Goal: Task Accomplishment & Management: Manage account settings

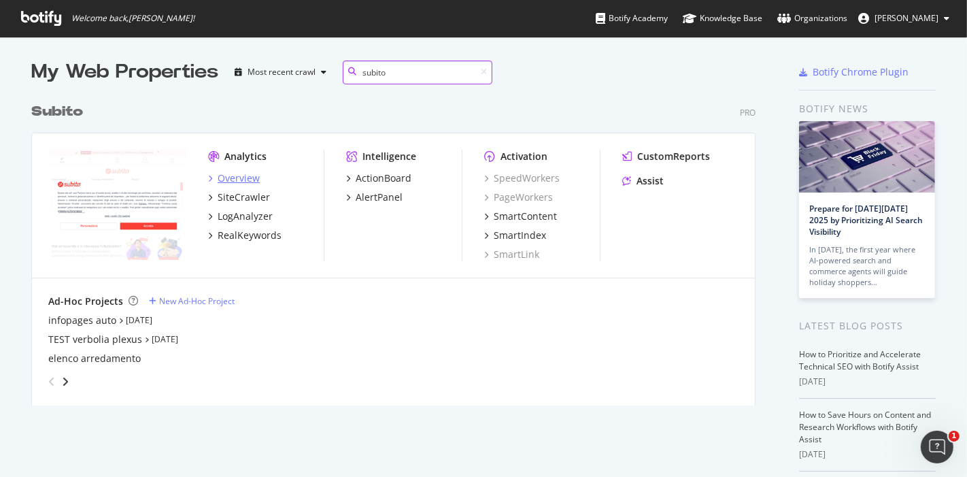
type input "subito"
click at [239, 176] on div "Overview" at bounding box center [239, 178] width 42 height 14
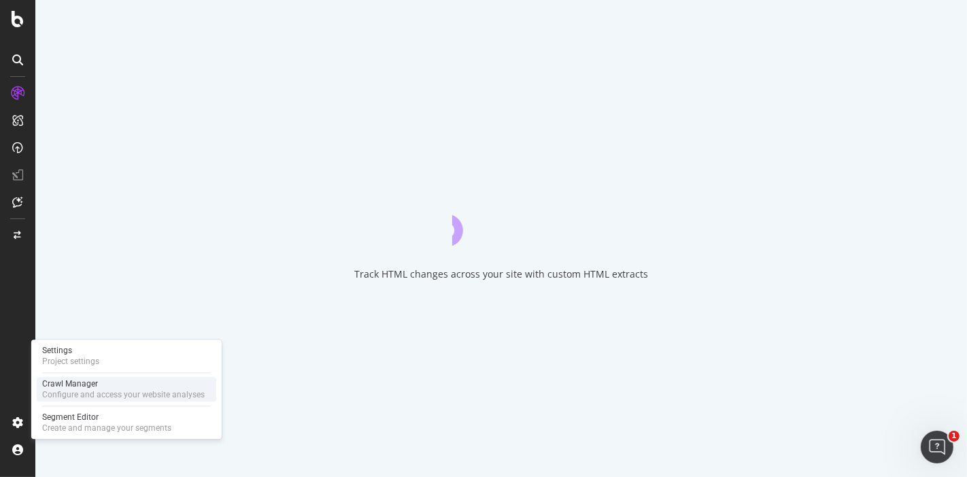
click at [105, 381] on div "Crawl Manager" at bounding box center [123, 383] width 163 height 11
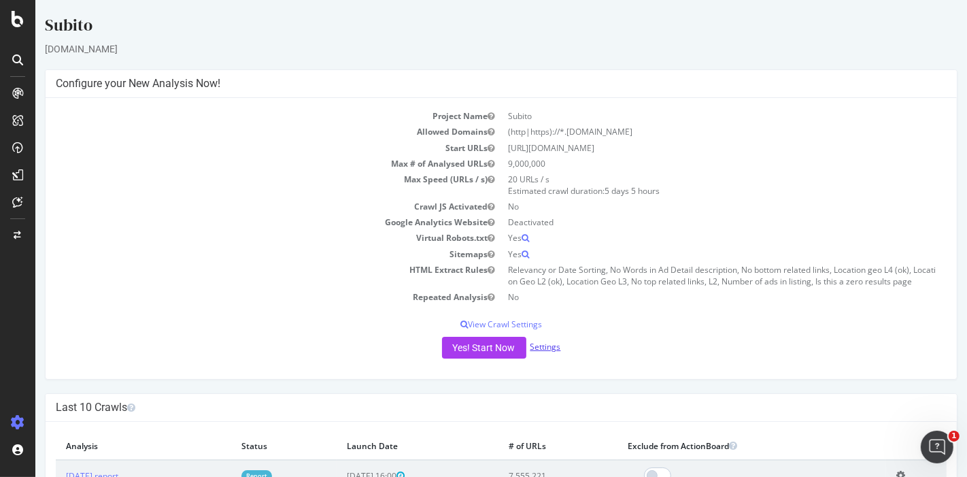
click at [541, 343] on link "Settings" at bounding box center [545, 347] width 31 height 12
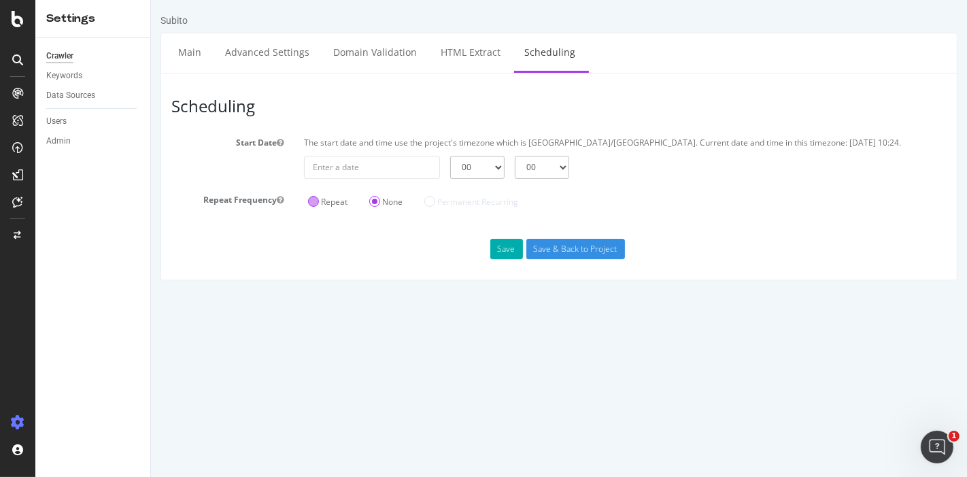
click at [313, 200] on label "Repeat" at bounding box center [326, 202] width 39 height 12
click at [150, 0] on input "Repeat" at bounding box center [150, 0] width 0 height 0
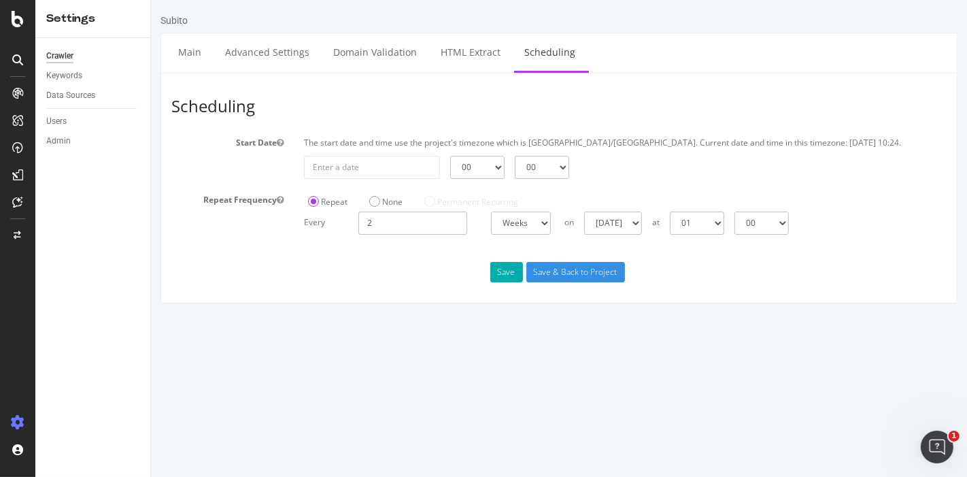
click at [387, 222] on input "2" at bounding box center [412, 222] width 109 height 23
type input "1"
click at [623, 227] on select "[DATE] [DATE] [DATE] [DATE] [DATE] [DATE] [DATE]" at bounding box center [608, 222] width 58 height 23
select select "4"
click at [579, 211] on select "[DATE] [DATE] [DATE] [DATE] [DATE] [DATE] [DATE]" at bounding box center [608, 222] width 58 height 23
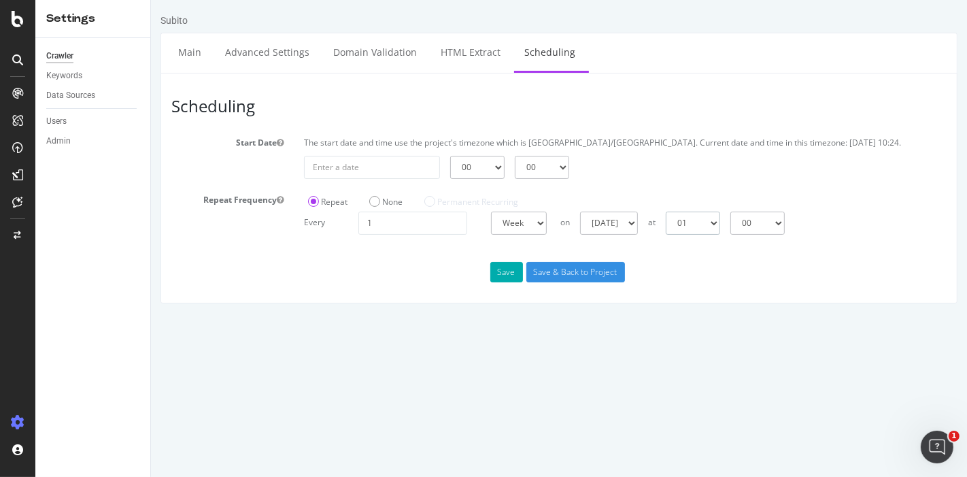
click at [719, 214] on select "00 01 02 03 04 05 06 07 08 09 10 11 12 13 14 15 16 17 18 19 20 21 22 23" at bounding box center [692, 222] width 54 height 23
click at [665, 211] on select "00 01 02 03 04 05 06 07 08 09 10 11 12 13 14 15 16 17 18 19 20 21 22 23" at bounding box center [692, 222] width 54 height 23
click at [719, 220] on select "00 01 02 03 04 05 06 07 08 09 10 11 12 13 14 15 16 17 18 19 20 21 22 23" at bounding box center [692, 222] width 54 height 23
select select "13"
click at [665, 211] on select "00 01 02 03 04 05 06 07 08 09 10 11 12 13 14 15 16 17 18 19 20 21 22 23" at bounding box center [692, 222] width 54 height 23
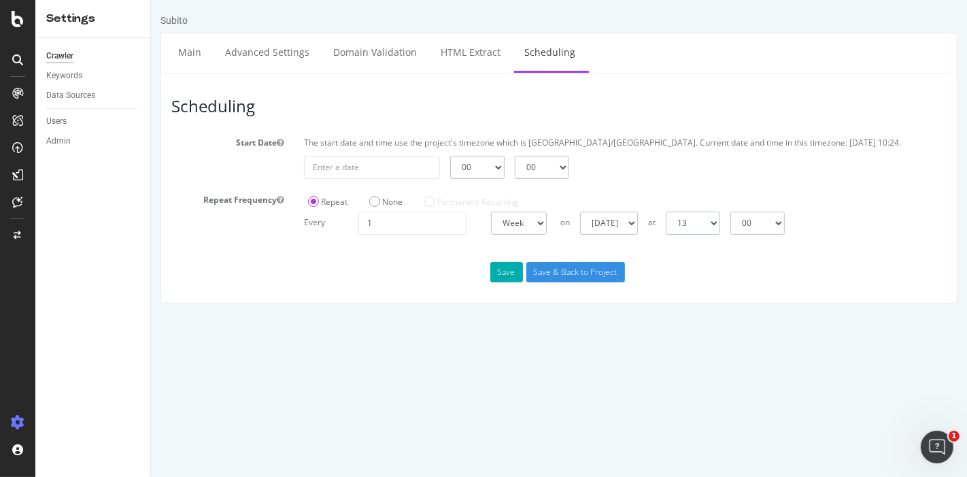
click at [712, 233] on select "00 01 02 03 04 05 06 07 08 09 10 11 12 13 14 15 16 17 18 19 20 21 22 23" at bounding box center [692, 222] width 54 height 23
click at [665, 211] on select "00 01 02 03 04 05 06 07 08 09 10 11 12 13 14 15 16 17 18 19 20 21 22 23" at bounding box center [692, 222] width 54 height 23
click at [607, 277] on input "Save & Back to Project" at bounding box center [575, 272] width 99 height 20
